Goal: Obtain resource: Obtain resource

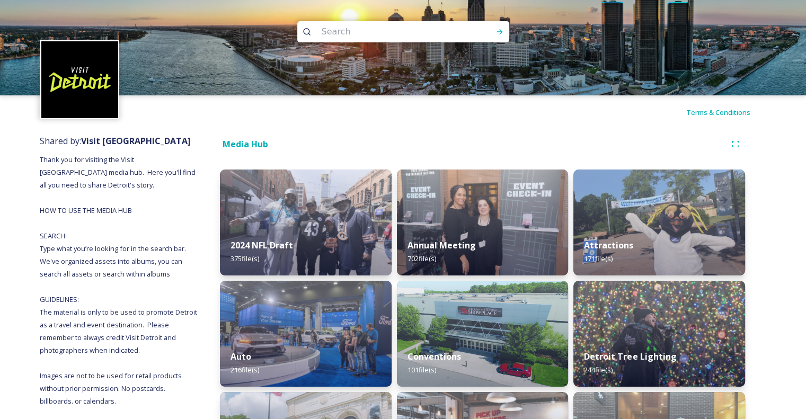
click at [372, 34] on input at bounding box center [388, 31] width 145 height 23
type input "[GEOGRAPHIC_DATA]"
click at [500, 33] on icon at bounding box center [499, 31] width 6 height 5
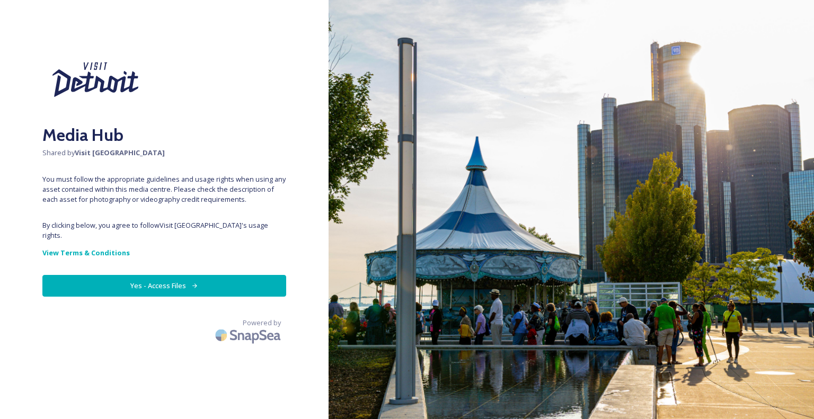
click at [166, 279] on button "Yes - Access Files" at bounding box center [164, 286] width 244 height 22
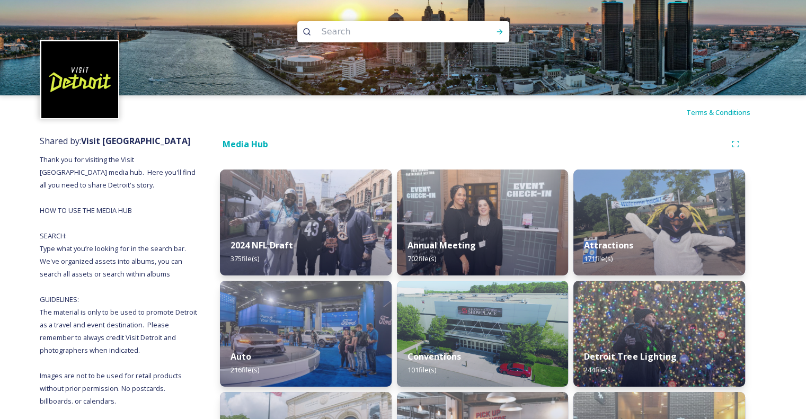
scroll to position [159, 0]
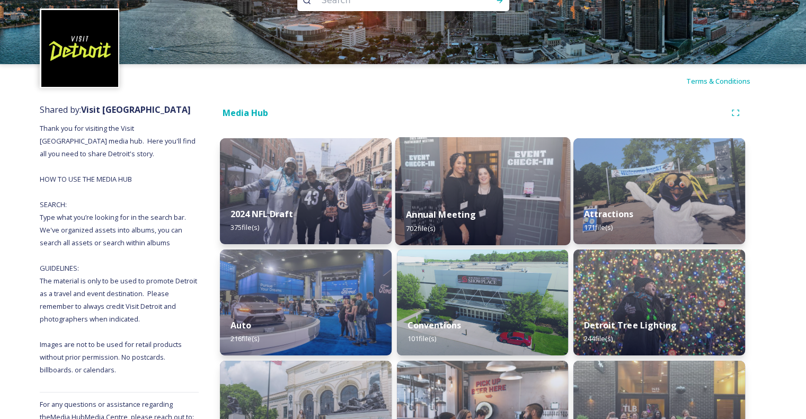
scroll to position [0, 0]
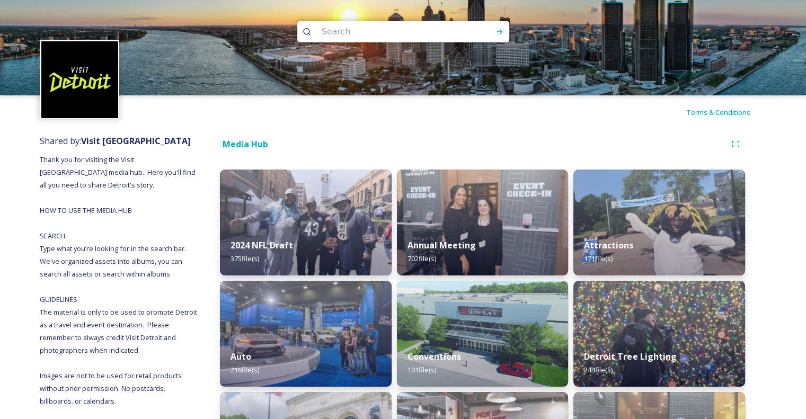
click at [346, 28] on input at bounding box center [388, 31] width 145 height 23
type input "downtown"
click at [503, 32] on div "Run Search" at bounding box center [499, 31] width 19 height 19
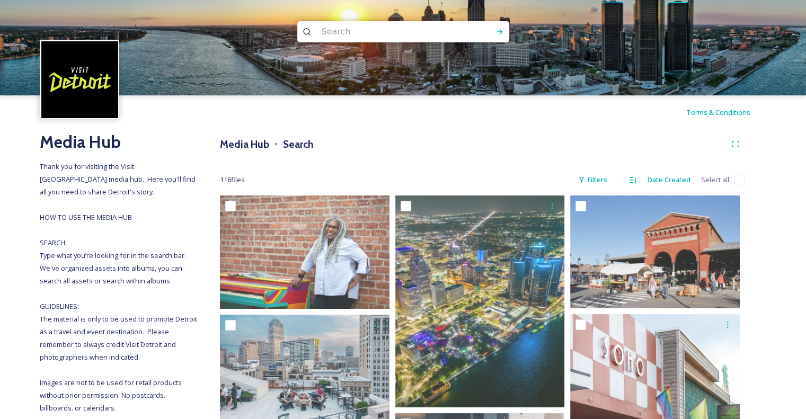
scroll to position [53, 0]
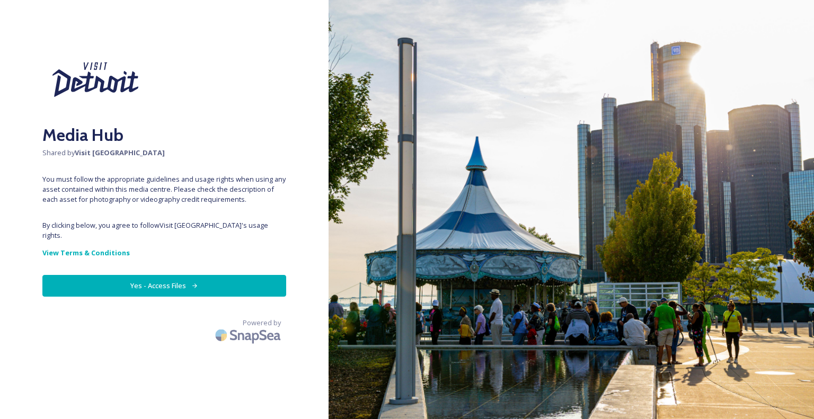
click at [174, 280] on button "Yes - Access Files" at bounding box center [164, 286] width 244 height 22
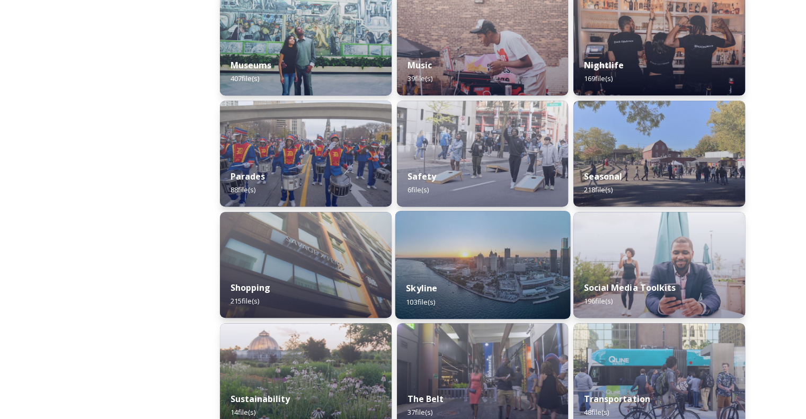
scroll to position [953, 0]
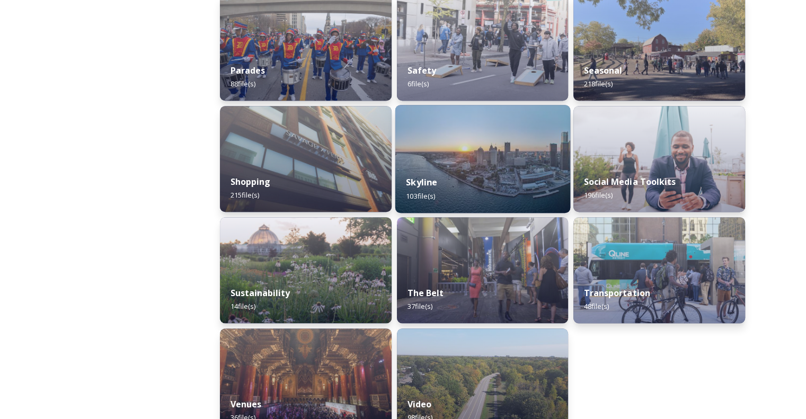
click at [459, 173] on div "Skyline 103 file(s)" at bounding box center [482, 189] width 175 height 48
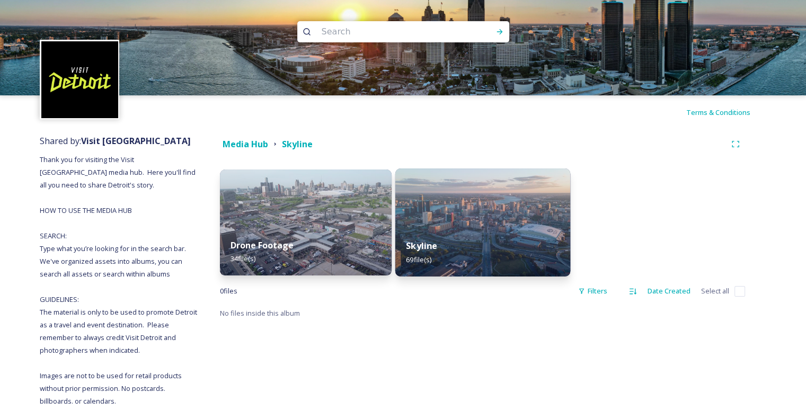
click at [443, 216] on img at bounding box center [482, 222] width 175 height 108
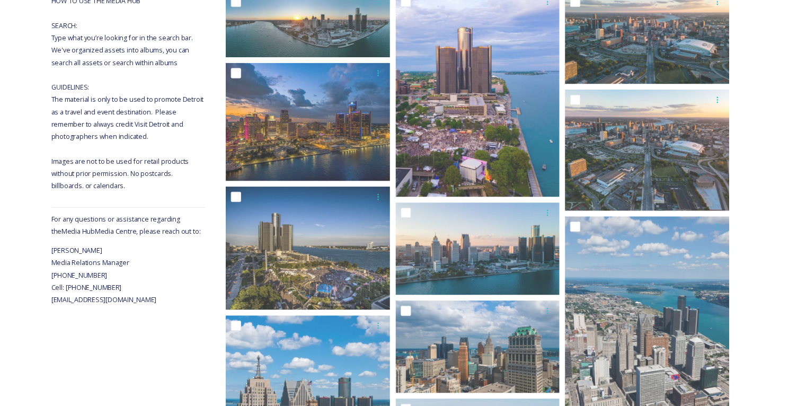
scroll to position [212, 0]
